Goal: Task Accomplishment & Management: Complete application form

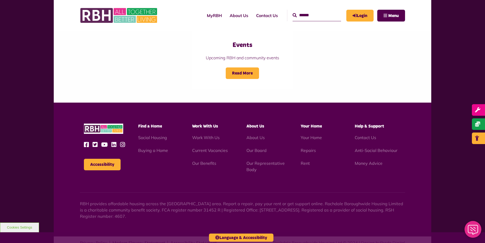
scroll to position [588, 0]
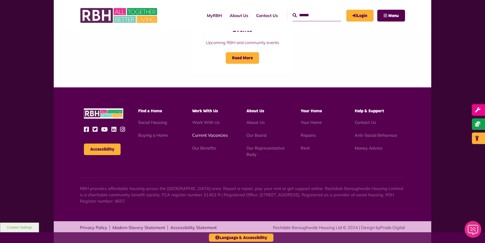
click at [206, 134] on link "Current Vacancies" at bounding box center [210, 134] width 36 height 5
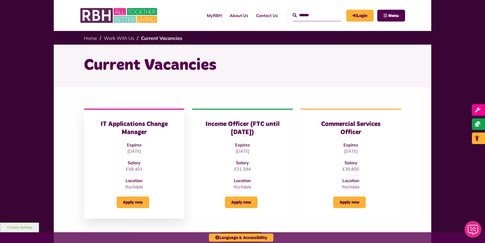
click at [135, 132] on h3 "IT Applications Change Manager" at bounding box center [133, 128] width 79 height 16
drag, startPoint x: 141, startPoint y: 133, endPoint x: 138, endPoint y: 145, distance: 13.0
click at [141, 133] on h3 "IT Applications Change Manager" at bounding box center [133, 128] width 79 height 16
click at [130, 200] on link "Apply now" at bounding box center [133, 202] width 32 height 12
